Goal: Information Seeking & Learning: Learn about a topic

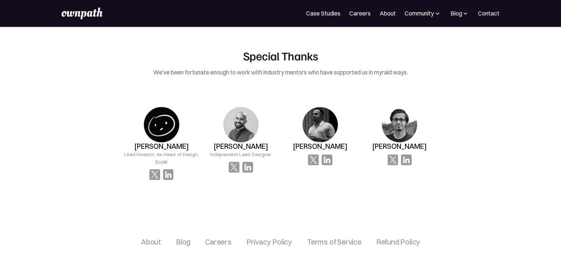
scroll to position [1195, 0]
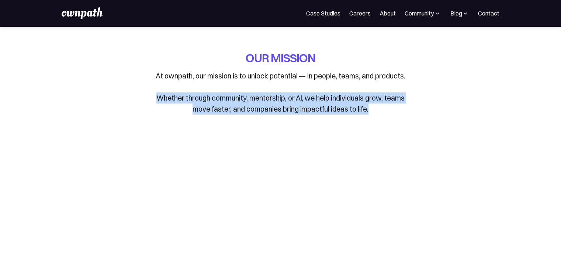
drag, startPoint x: 202, startPoint y: 98, endPoint x: 373, endPoint y: 111, distance: 171.2
click at [373, 111] on p "At ownpath, our mission is to unlock potential — in people, teams, and products…" at bounding box center [281, 92] width 258 height 44
copy p "Whether through community, mentorship, or AI, we help individuals grow, teams m…"
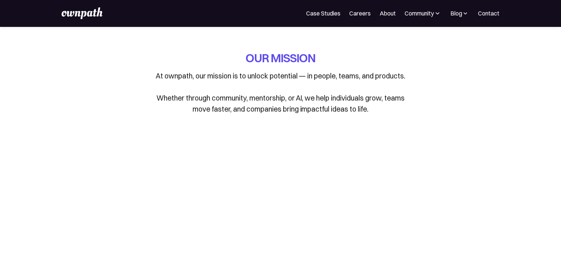
click at [330, 11] on link "Case Studies" at bounding box center [323, 13] width 34 height 9
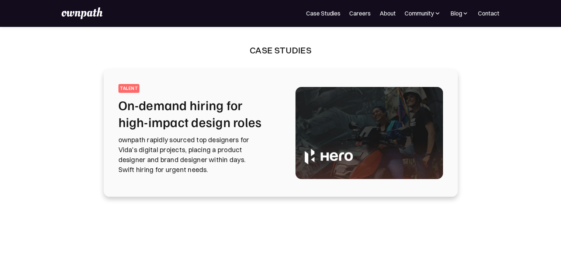
click at [78, 13] on img at bounding box center [82, 13] width 41 height 12
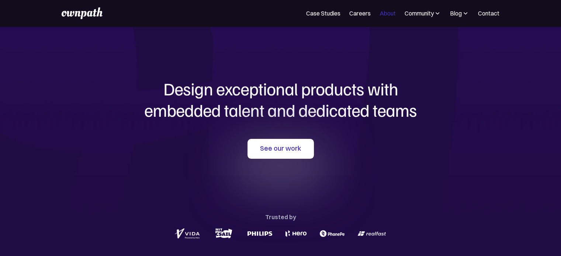
click at [388, 13] on link "About" at bounding box center [388, 13] width 16 height 9
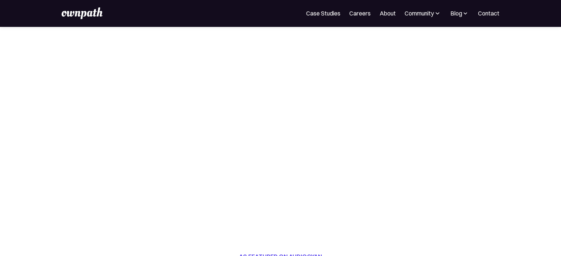
scroll to position [106, 0]
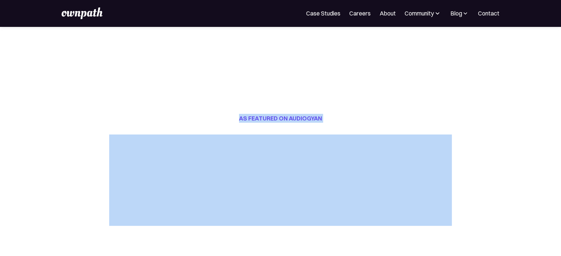
drag, startPoint x: 236, startPoint y: 118, endPoint x: 326, endPoint y: 125, distance: 89.9
click at [326, 125] on div "AS FEATURED ON AUDIOGYAN" at bounding box center [280, 170] width 343 height 112
copy h2 "AS FEATURED ON AUDIOGYAN"
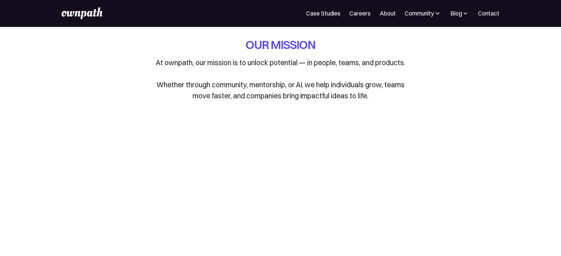
scroll to position [0, 0]
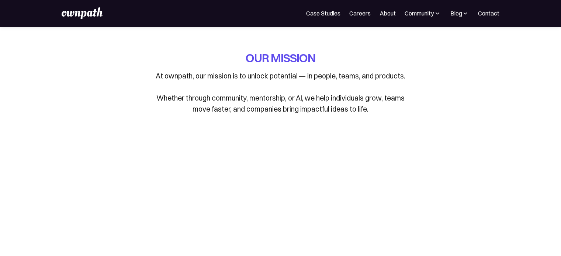
click at [391, 13] on link "About" at bounding box center [388, 13] width 16 height 9
click at [317, 13] on link "Case Studies" at bounding box center [323, 13] width 34 height 9
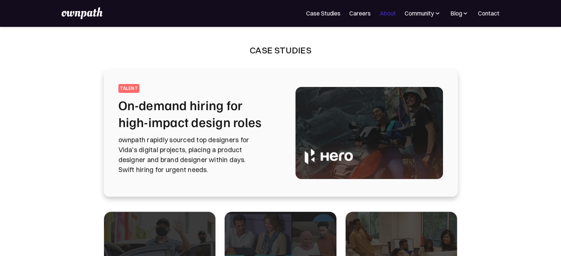
click at [391, 15] on link "About" at bounding box center [388, 13] width 16 height 9
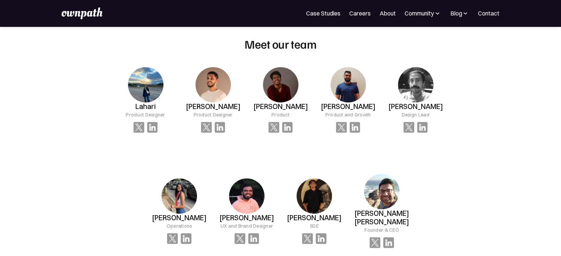
scroll to position [501, 0]
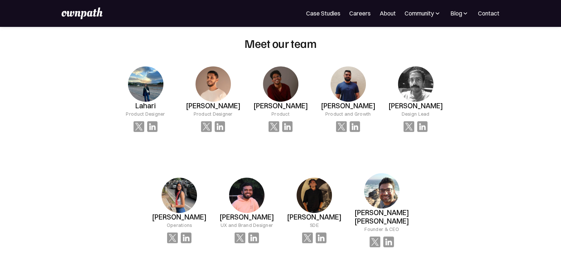
click at [496, 131] on div "OUR MISSION At ownpath, our mission is to unlock potential — in people, teams, …" at bounding box center [280, 218] width 561 height 1385
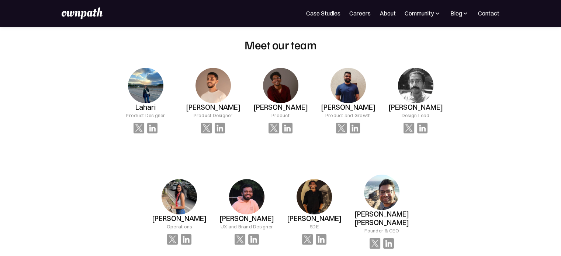
scroll to position [499, 0]
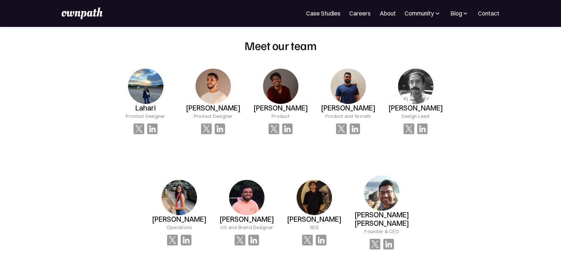
click at [477, 230] on div "OUR MISSION At ownpath, our mission is to unlock potential — in people, teams, …" at bounding box center [280, 220] width 561 height 1385
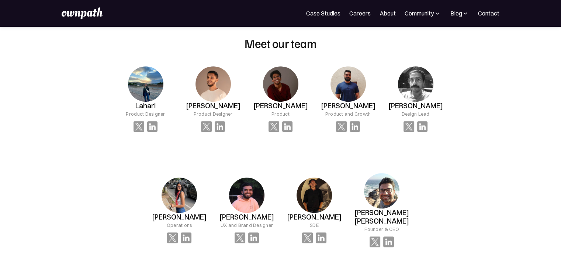
scroll to position [501, 0]
click at [148, 106] on h3 "Lahari" at bounding box center [145, 105] width 20 height 8
copy h3 "Lahari"
drag, startPoint x: 193, startPoint y: 105, endPoint x: 235, endPoint y: 103, distance: 42.1
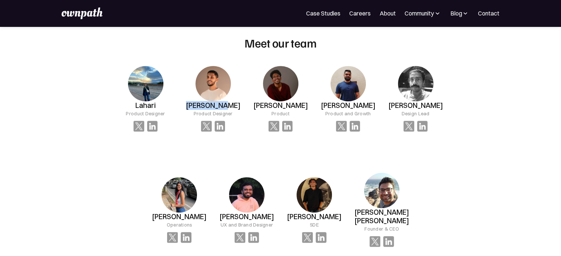
click at [179, 103] on div "Waqar Khan Product Designer" at bounding box center [145, 98] width 67 height 89
copy h3 "[PERSON_NAME]"
click at [156, 104] on h3 "[PERSON_NAME]" at bounding box center [145, 105] width 20 height 8
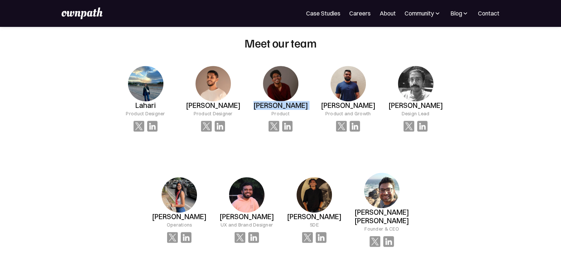
copy h3 "[PERSON_NAME]"
drag, startPoint x: 326, startPoint y: 107, endPoint x: 373, endPoint y: 109, distance: 47.2
click at [179, 109] on div "Prateek José Product and Growth" at bounding box center [145, 98] width 67 height 89
click at [156, 109] on h3 "[PERSON_NAME]" at bounding box center [145, 105] width 20 height 8
drag, startPoint x: 328, startPoint y: 106, endPoint x: 370, endPoint y: 104, distance: 42.8
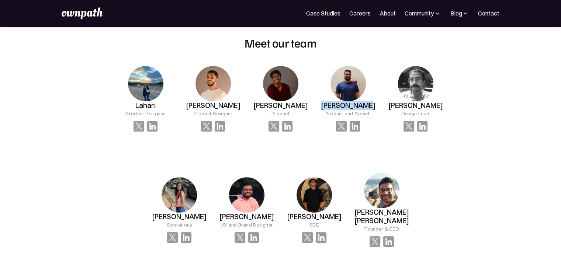
click at [179, 104] on div "Prateek José Product and Growth" at bounding box center [145, 98] width 67 height 89
copy h3 "[PERSON_NAME]"
drag, startPoint x: 408, startPoint y: 111, endPoint x: 425, endPoint y: 105, distance: 18.6
click at [165, 105] on div "Anish Design Lead" at bounding box center [145, 109] width 39 height 16
copy h3 "[PERSON_NAME]"
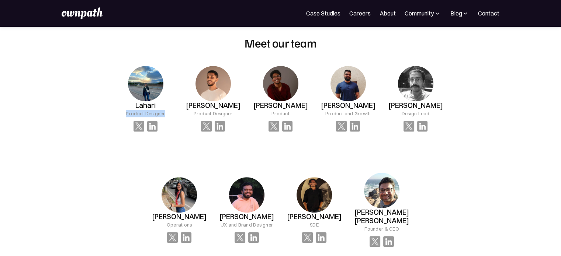
drag, startPoint x: 124, startPoint y: 113, endPoint x: 171, endPoint y: 117, distance: 47.4
click at [171, 117] on div "Lahari Product Designer" at bounding box center [145, 98] width 67 height 89
copy div "Product Designer"
drag, startPoint x: 271, startPoint y: 115, endPoint x: 291, endPoint y: 115, distance: 19.9
click at [165, 115] on div "Rishab Srikanth Product" at bounding box center [145, 109] width 39 height 16
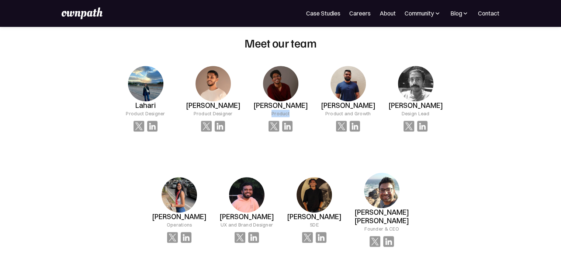
copy div "Product"
drag, startPoint x: 326, startPoint y: 115, endPoint x: 375, endPoint y: 118, distance: 48.4
click at [179, 118] on div "Prateek José Product and Growth" at bounding box center [145, 98] width 67 height 89
copy div "Product and Growth"
drag, startPoint x: 403, startPoint y: 116, endPoint x: 434, endPoint y: 114, distance: 31.8
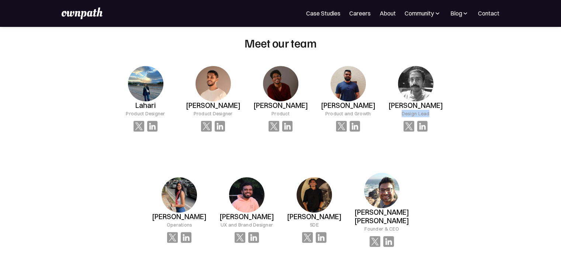
click at [179, 114] on div "Anish Design Lead" at bounding box center [145, 98] width 67 height 89
copy div "Design Lead"
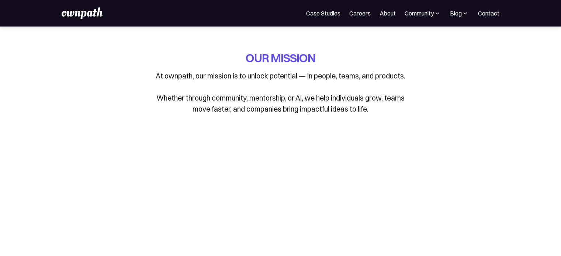
scroll to position [545, 0]
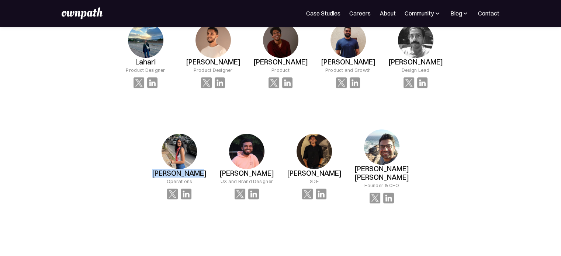
drag, startPoint x: 158, startPoint y: 168, endPoint x: 200, endPoint y: 170, distance: 42.5
click at [156, 66] on h3 "[PERSON_NAME]" at bounding box center [145, 62] width 20 height 8
copy h3 "[PERSON_NAME]"
drag, startPoint x: 240, startPoint y: 167, endPoint x: 270, endPoint y: 169, distance: 29.2
click at [165, 74] on div "[PERSON_NAME] UX and Brand Designer" at bounding box center [145, 66] width 39 height 16
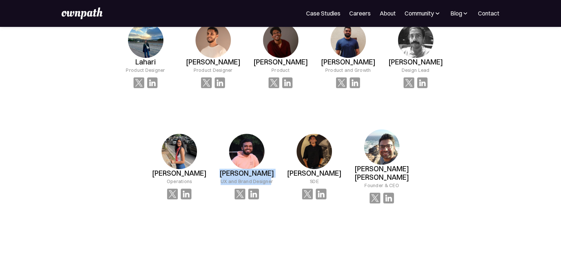
click at [156, 66] on h3 "[PERSON_NAME]" at bounding box center [145, 62] width 20 height 8
drag, startPoint x: 288, startPoint y: 169, endPoint x: 346, endPoint y: 170, distance: 57.2
click at [156, 66] on h3 "[PERSON_NAME]" at bounding box center [145, 62] width 20 height 8
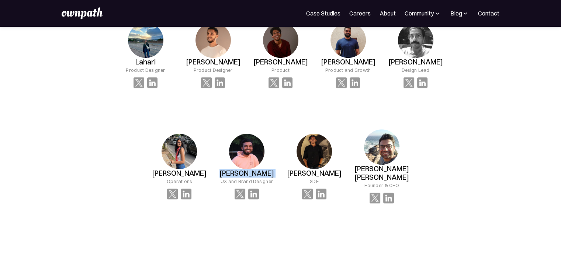
copy h3 "[PERSON_NAME]"
drag, startPoint x: 358, startPoint y: 167, endPoint x: 406, endPoint y: 168, distance: 47.2
click at [179, 100] on div "[PERSON_NAME] [PERSON_NAME] Founder & CEO" at bounding box center [145, 55] width 67 height 89
copy h3 "[PERSON_NAME] [PERSON_NAME]"
drag, startPoint x: 403, startPoint y: 178, endPoint x: 364, endPoint y: 177, distance: 38.4
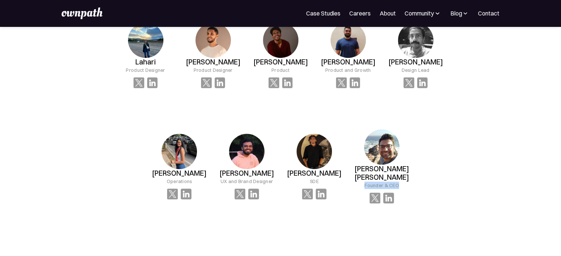
click at [165, 74] on div "[PERSON_NAME] [PERSON_NAME] Founder & CEO" at bounding box center [145, 66] width 39 height 16
copy div "Founder & CEO"
drag, startPoint x: 321, startPoint y: 176, endPoint x: 310, endPoint y: 179, distance: 11.4
click at [165, 74] on div "[PERSON_NAME] SDE" at bounding box center [145, 66] width 39 height 16
copy div "SDE"
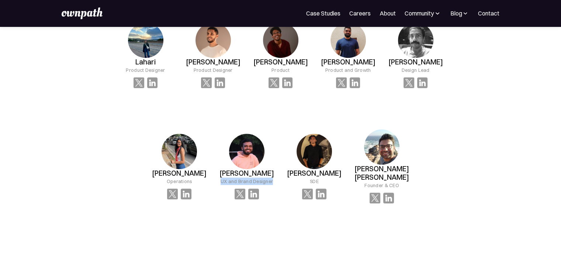
drag, startPoint x: 221, startPoint y: 175, endPoint x: 274, endPoint y: 177, distance: 52.8
click at [179, 100] on div "[PERSON_NAME] UX and Brand Designer" at bounding box center [145, 55] width 67 height 89
copy div "UX and Brand Designer"
drag, startPoint x: 166, startPoint y: 177, endPoint x: 191, endPoint y: 182, distance: 25.1
click at [179, 100] on div "[PERSON_NAME] Operations" at bounding box center [145, 55] width 67 height 89
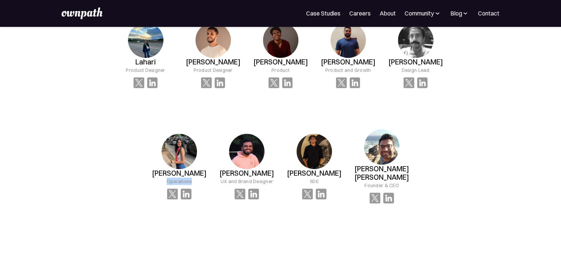
copy div "Operations"
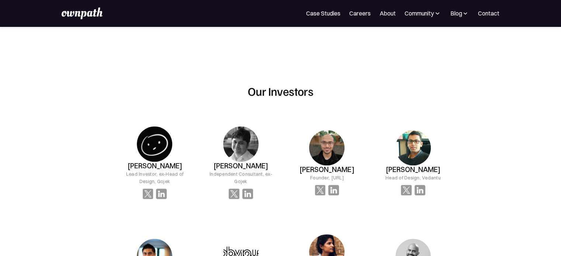
scroll to position [713, 0]
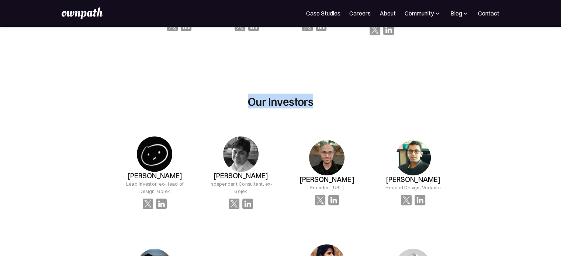
drag, startPoint x: 250, startPoint y: 93, endPoint x: 315, endPoint y: 97, distance: 65.1
click at [315, 97] on div "Our Investors [PERSON_NAME] Lead Investor, ex-Head of Design, [PERSON_NAME] Ind…" at bounding box center [280, 212] width 331 height 236
copy h2 "Our Investors"
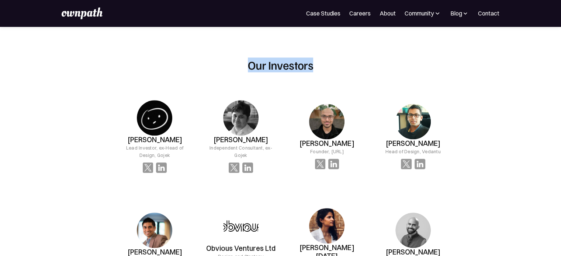
scroll to position [750, 0]
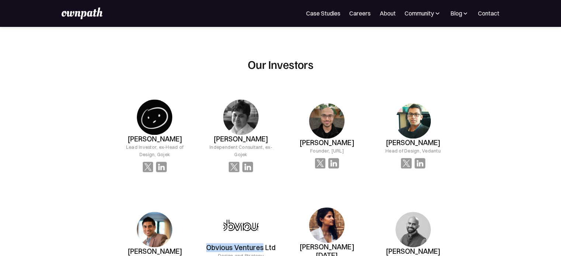
drag, startPoint x: 207, startPoint y: 240, endPoint x: 263, endPoint y: 238, distance: 56.5
click at [263, 244] on h3 "Obvious Ventures Ltd" at bounding box center [240, 248] width 69 height 8
copy h3 "Obvious Ventures"
click at [161, 135] on h3 "[PERSON_NAME]" at bounding box center [154, 139] width 55 height 8
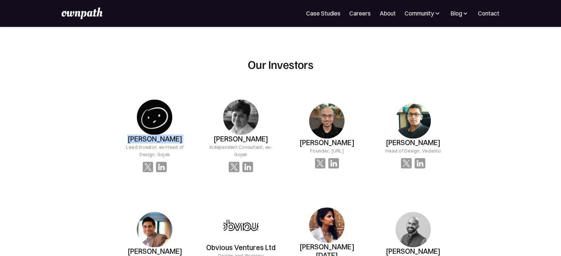
click at [161, 135] on h3 "[PERSON_NAME]" at bounding box center [154, 139] width 55 height 8
copy h3 "[PERSON_NAME]"
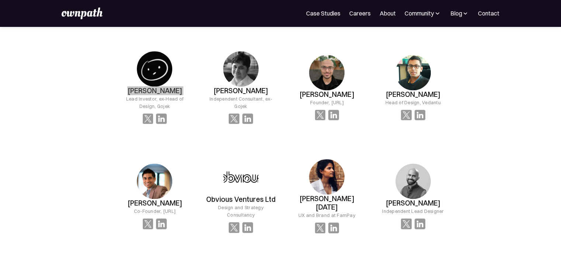
scroll to position [799, 0]
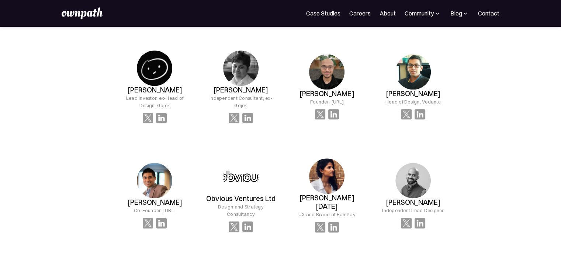
click at [135, 101] on div "[PERSON_NAME] Lead Investor, ex-Head of Design, Gojek" at bounding box center [155, 87] width 74 height 97
drag, startPoint x: 118, startPoint y: 90, endPoint x: 167, endPoint y: 96, distance: 49.1
click at [167, 96] on div "Lead Investor, ex-Head of Design, Gojek" at bounding box center [155, 101] width 74 height 15
drag, startPoint x: 211, startPoint y: 91, endPoint x: 257, endPoint y: 96, distance: 47.1
click at [257, 96] on div "Independent Consultant, ex-Gojek" at bounding box center [241, 101] width 74 height 15
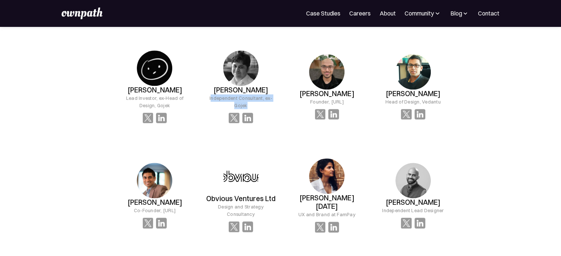
drag, startPoint x: 304, startPoint y: 93, endPoint x: 350, endPoint y: 94, distance: 46.1
click at [350, 94] on div "[PERSON_NAME] Founder, [URL]" at bounding box center [326, 98] width 55 height 16
click at [309, 90] on h3 "[PERSON_NAME]" at bounding box center [326, 94] width 55 height 8
drag, startPoint x: 302, startPoint y: 83, endPoint x: 352, endPoint y: 85, distance: 50.2
click at [352, 85] on div "[PERSON_NAME] Founder, [URL]" at bounding box center [327, 86] width 74 height 89
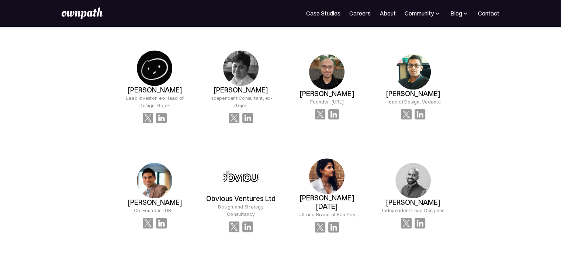
click at [226, 86] on h3 "[PERSON_NAME]" at bounding box center [241, 90] width 55 height 8
drag, startPoint x: 392, startPoint y: 85, endPoint x: 443, endPoint y: 83, distance: 50.9
click at [443, 83] on div "[PERSON_NAME] Head of Design, Vedantu" at bounding box center [413, 86] width 74 height 89
click at [434, 90] on div "[PERSON_NAME] Head of Design, Vedantu" at bounding box center [412, 98] width 55 height 16
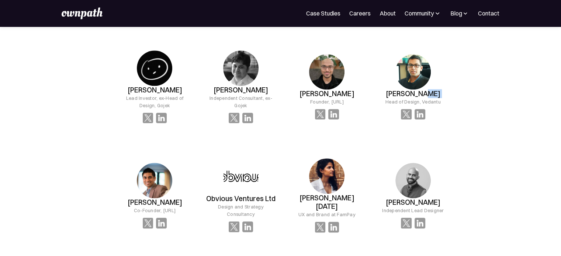
click at [434, 90] on div "[PERSON_NAME] Head of Design, Vedantu" at bounding box center [412, 98] width 55 height 16
click at [429, 90] on h3 "[PERSON_NAME]" at bounding box center [413, 94] width 55 height 8
click at [384, 97] on div "[PERSON_NAME] Head of Design, Vedantu" at bounding box center [413, 86] width 74 height 89
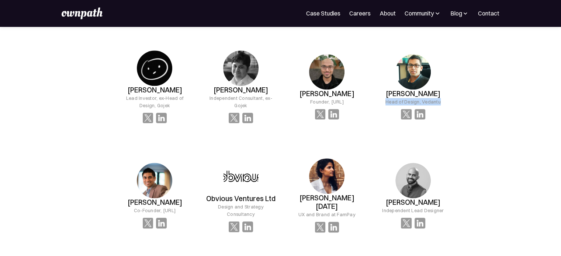
drag, startPoint x: 384, startPoint y: 92, endPoint x: 446, endPoint y: 94, distance: 61.6
click at [446, 94] on div "[PERSON_NAME] Head of Design, Vedantu" at bounding box center [413, 86] width 74 height 89
drag, startPoint x: 130, startPoint y: 190, endPoint x: 181, endPoint y: 191, distance: 51.7
click at [181, 198] on div "[PERSON_NAME] Co-Founder, [URL]" at bounding box center [154, 206] width 55 height 16
click at [176, 207] on div "Co-Founder, [URL]" at bounding box center [155, 210] width 42 height 7
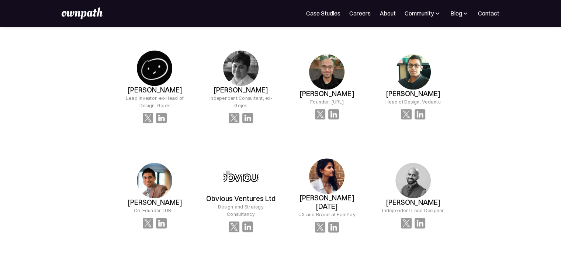
drag, startPoint x: 124, startPoint y: 199, endPoint x: 184, endPoint y: 196, distance: 60.5
click at [176, 207] on div "Co-Founder, [URL]" at bounding box center [155, 210] width 42 height 7
drag, startPoint x: 189, startPoint y: 197, endPoint x: 117, endPoint y: 194, distance: 71.6
click at [118, 194] on div "[PERSON_NAME] Co-Founder, [URL]" at bounding box center [155, 195] width 74 height 89
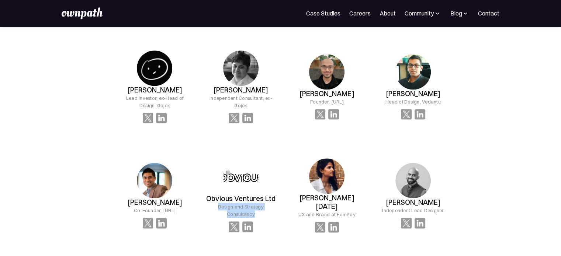
drag, startPoint x: 204, startPoint y: 196, endPoint x: 281, endPoint y: 197, distance: 77.1
click at [281, 197] on div "[PERSON_NAME] Lead Investor, ex-Head of Design, [PERSON_NAME] Independent Consu…" at bounding box center [284, 142] width 338 height 206
drag, startPoint x: 301, startPoint y: 197, endPoint x: 354, endPoint y: 202, distance: 53.7
click at [354, 202] on div "[PERSON_NAME][DATE] UX and Brand at FamPay" at bounding box center [327, 196] width 74 height 98
click at [320, 194] on h3 "[PERSON_NAME][DATE]" at bounding box center [327, 202] width 74 height 17
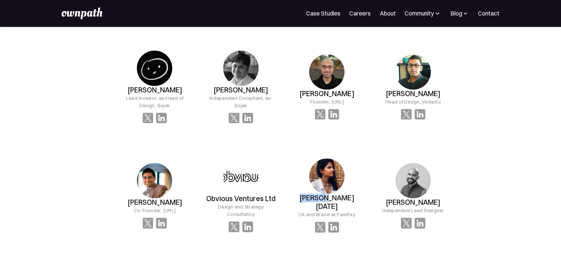
click at [320, 194] on h3 "[PERSON_NAME][DATE]" at bounding box center [327, 202] width 74 height 17
click at [409, 207] on div "Independent Lead Designer" at bounding box center [413, 210] width 62 height 7
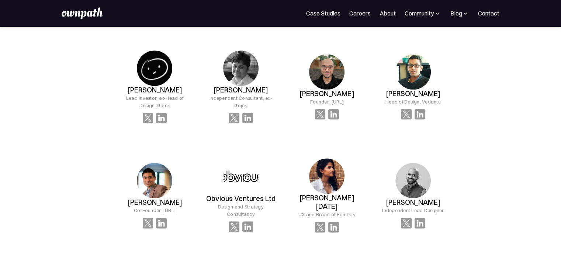
click at [412, 198] on h3 "[PERSON_NAME]" at bounding box center [413, 202] width 55 height 8
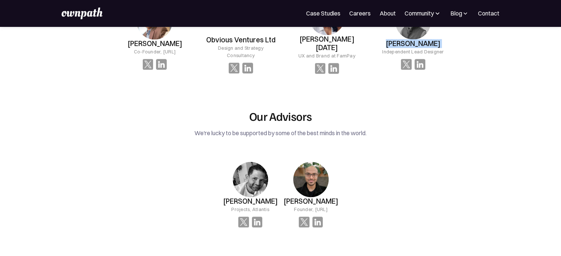
scroll to position [959, 0]
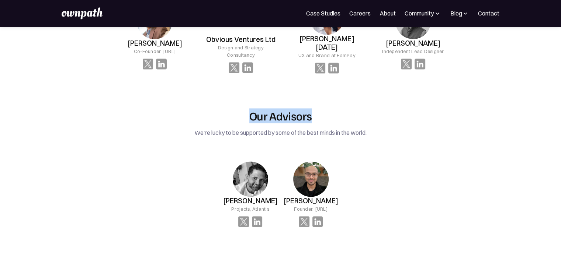
drag, startPoint x: 250, startPoint y: 99, endPoint x: 320, endPoint y: 100, distance: 69.7
click at [320, 109] on h2 "Our Advisors" at bounding box center [281, 116] width 338 height 14
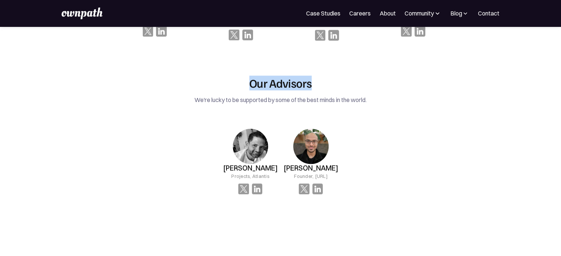
scroll to position [992, 0]
drag, startPoint x: 305, startPoint y: 139, endPoint x: 273, endPoint y: 173, distance: 47.2
click at [273, 173] on div "[PERSON_NAME] Projects, Atlantis [PERSON_NAME] Founder, [URL]" at bounding box center [281, 161] width 338 height 89
click at [250, 164] on h3 "[PERSON_NAME]" at bounding box center [250, 168] width 55 height 8
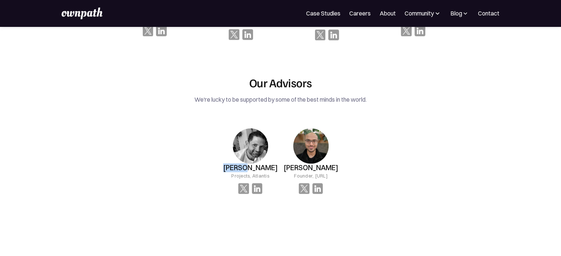
click at [250, 164] on h3 "[PERSON_NAME]" at bounding box center [250, 168] width 55 height 8
drag, startPoint x: 236, startPoint y: 150, endPoint x: 270, endPoint y: 153, distance: 33.7
click at [270, 164] on h3 "[PERSON_NAME]" at bounding box center [250, 168] width 55 height 8
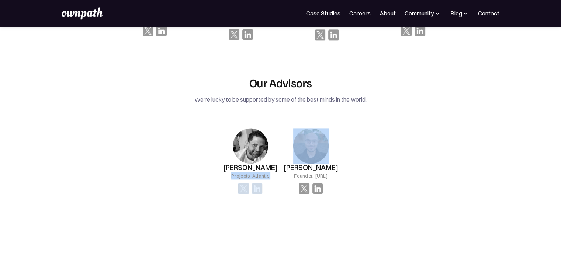
drag, startPoint x: 232, startPoint y: 157, endPoint x: 276, endPoint y: 157, distance: 43.9
click at [276, 157] on div "[PERSON_NAME] Projects, Atlantis [PERSON_NAME] Founder, [URL]" at bounding box center [281, 161] width 338 height 89
click at [269, 172] on div "Projects, Atlantis" at bounding box center [250, 175] width 38 height 7
drag, startPoint x: 232, startPoint y: 159, endPoint x: 271, endPoint y: 159, distance: 39.8
click at [271, 159] on div "[PERSON_NAME] Projects, Atlantis [PERSON_NAME] Founder, [URL]" at bounding box center [281, 161] width 338 height 89
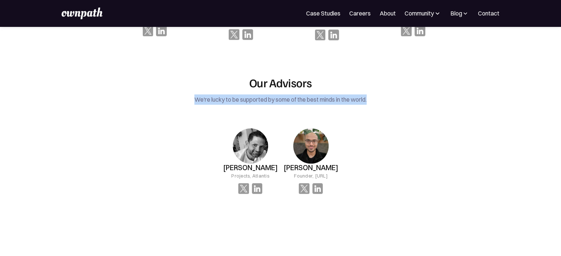
drag, startPoint x: 193, startPoint y: 80, endPoint x: 386, endPoint y: 87, distance: 193.0
click at [386, 94] on div "We're lucky to be supported by some of the best minds in the world." at bounding box center [281, 99] width 338 height 10
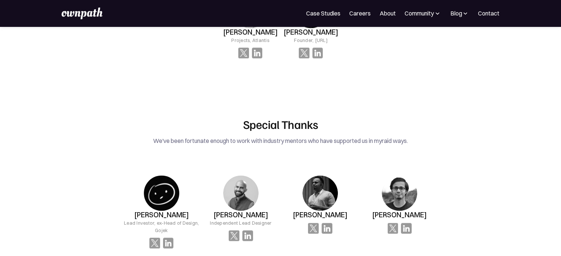
scroll to position [1128, 0]
click at [318, 211] on h3 "[PERSON_NAME]" at bounding box center [320, 215] width 55 height 8
drag, startPoint x: 375, startPoint y: 198, endPoint x: 426, endPoint y: 203, distance: 51.2
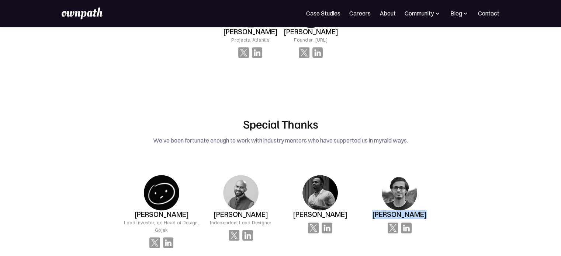
click at [426, 203] on div "[PERSON_NAME]" at bounding box center [399, 211] width 79 height 97
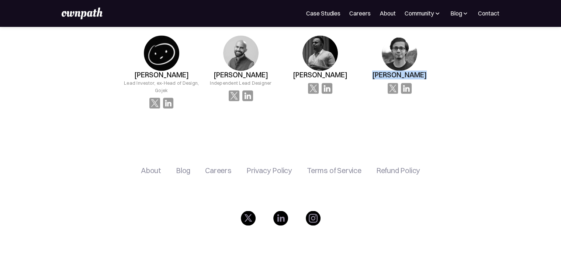
scroll to position [1306, 0]
